Goal: Task Accomplishment & Management: Use online tool/utility

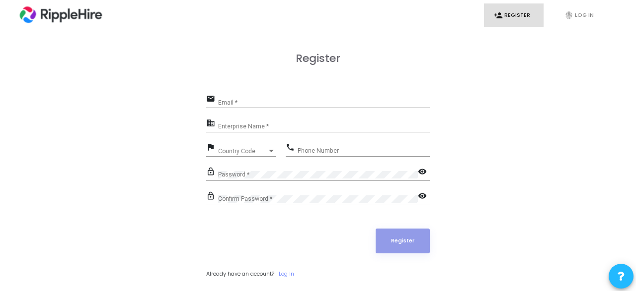
scroll to position [30, 0]
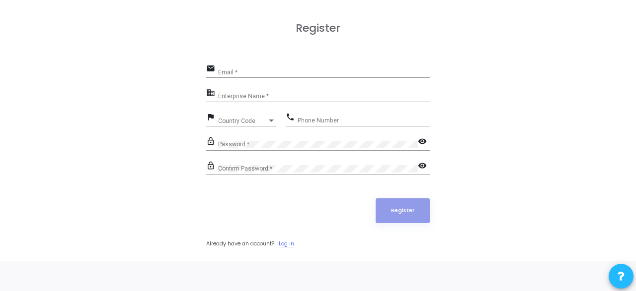
click at [291, 242] on link "Log In" at bounding box center [286, 244] width 15 height 8
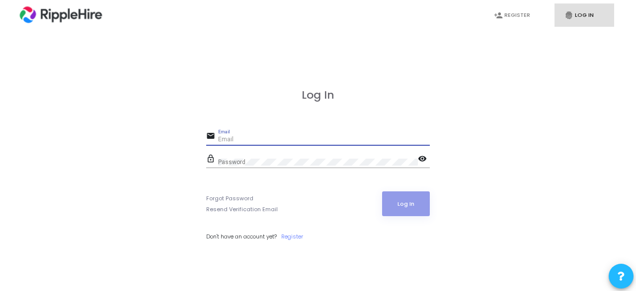
click at [247, 137] on input "Email" at bounding box center [324, 140] width 212 height 7
paste input "[EMAIL_ADDRESS][DOMAIN_NAME]"
type input "[EMAIL_ADDRESS][DOMAIN_NAME]"
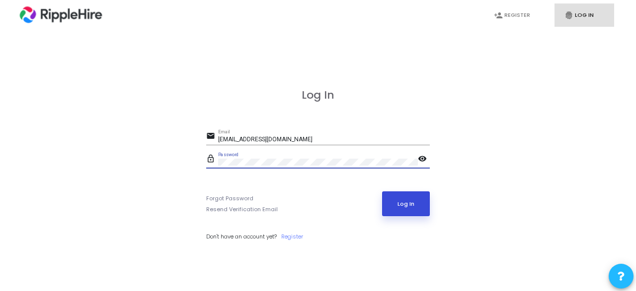
click at [402, 209] on button "Log In" at bounding box center [406, 204] width 48 height 25
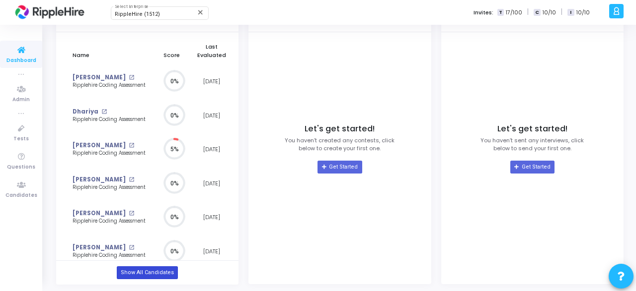
click at [138, 270] on link "Show All Candidates" at bounding box center [147, 273] width 61 height 13
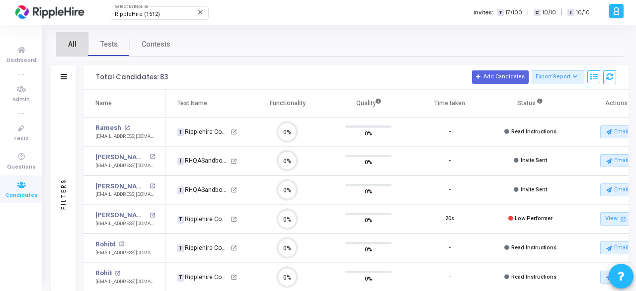
click at [76, 48] on link "All" at bounding box center [72, 44] width 32 height 24
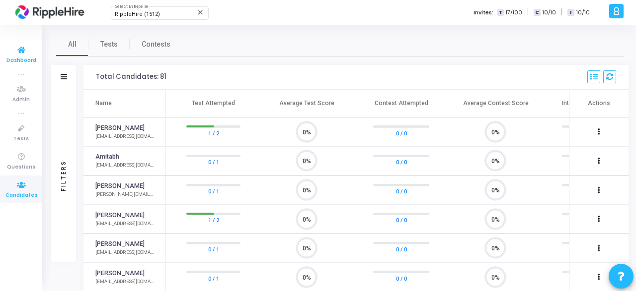
click at [27, 48] on icon at bounding box center [21, 50] width 21 height 12
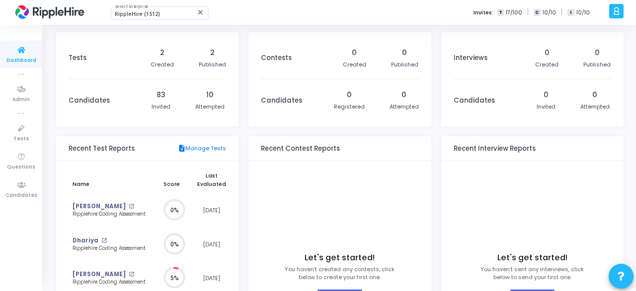
click at [199, 147] on link "description Manage Tests" at bounding box center [202, 148] width 48 height 9
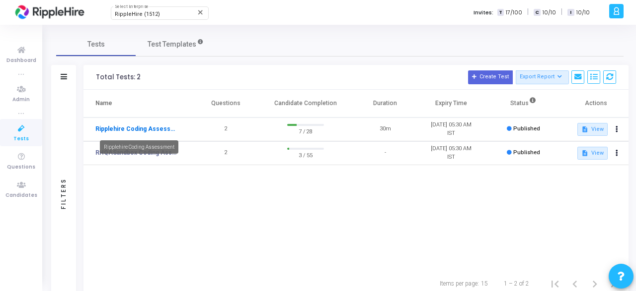
click at [135, 129] on link "Ripplehire Coding Assessment" at bounding box center [136, 129] width 83 height 9
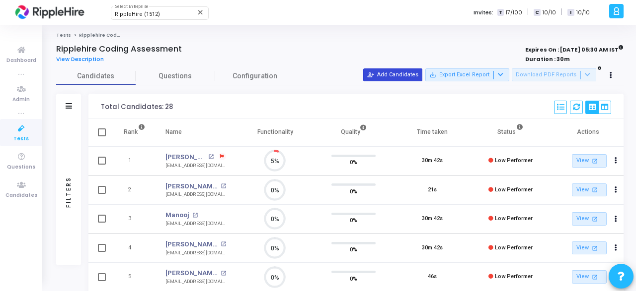
click at [394, 75] on button "person_add_alt Add Candidates" at bounding box center [392, 75] width 59 height 13
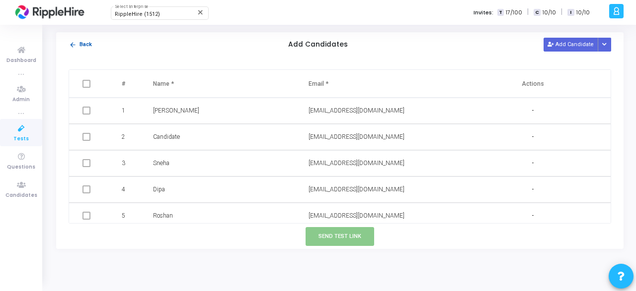
click at [86, 45] on button "arrow_back Back" at bounding box center [81, 44] width 24 height 9
